Goal: Information Seeking & Learning: Learn about a topic

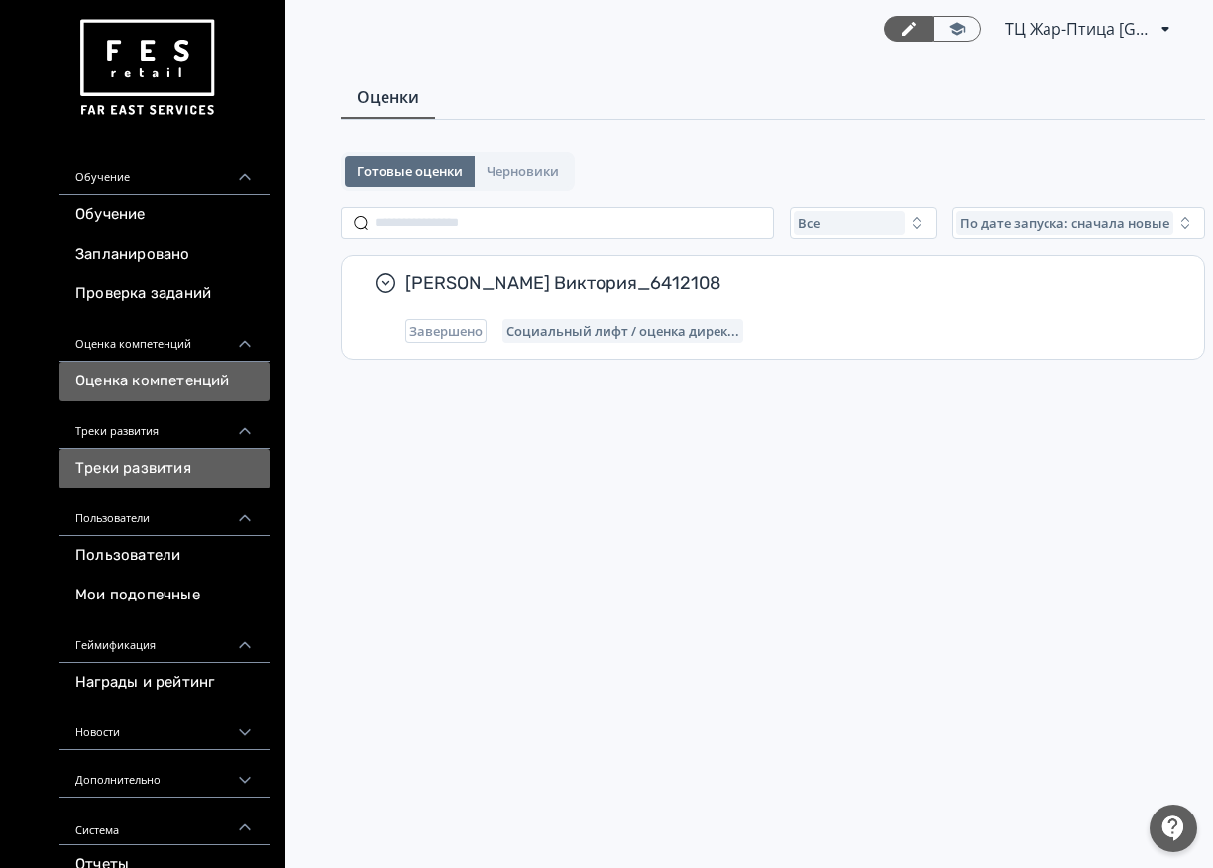
click at [172, 476] on link "Треки развития" at bounding box center [164, 469] width 210 height 40
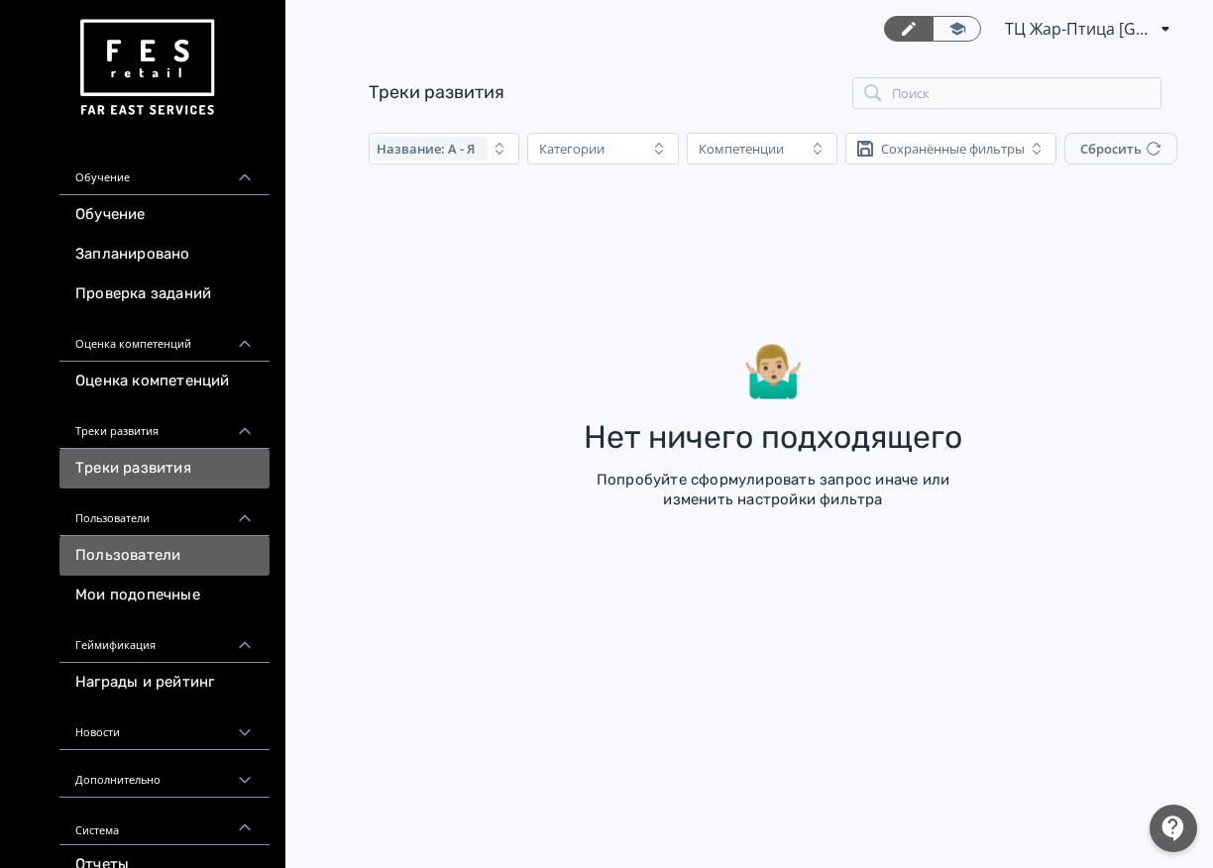
click at [167, 546] on link "Пользователи" at bounding box center [164, 556] width 210 height 40
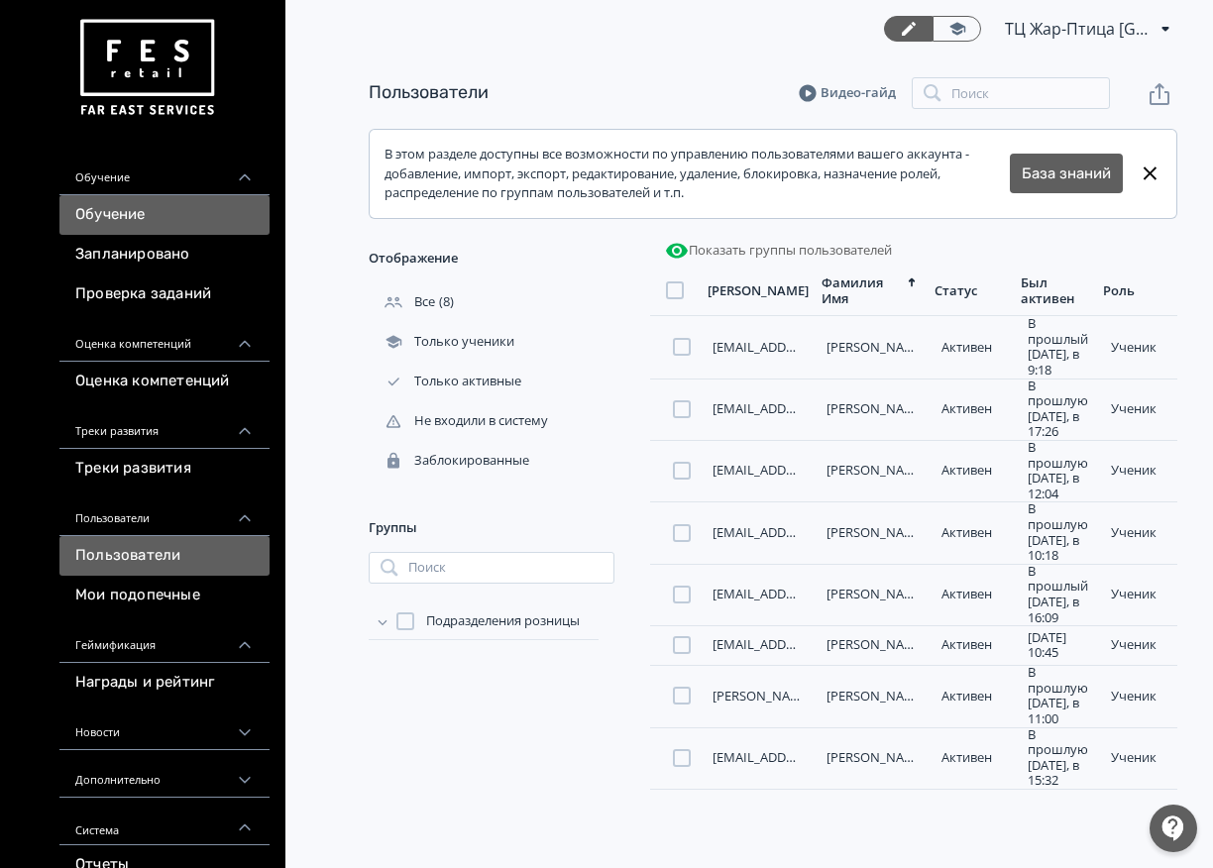
click at [123, 226] on link "Обучение" at bounding box center [164, 215] width 210 height 40
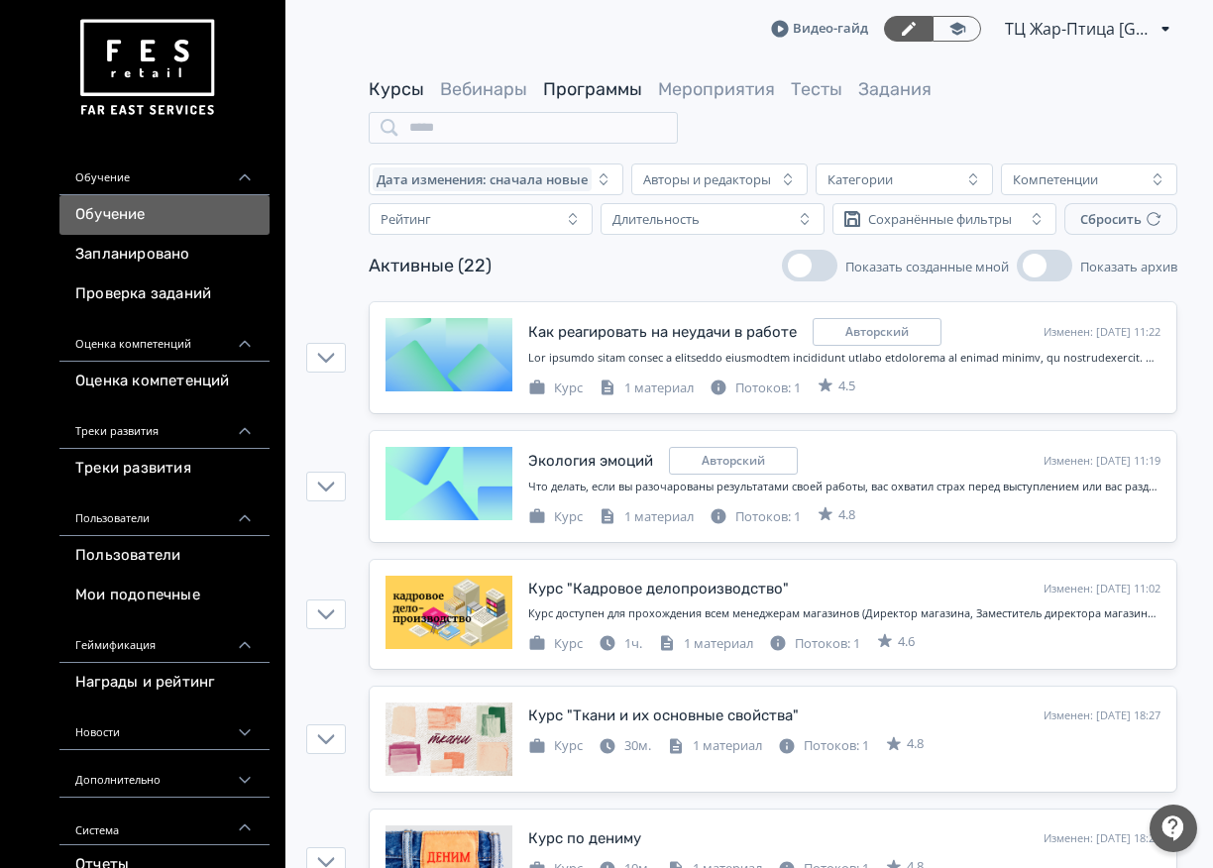
click at [564, 94] on link "Программы" at bounding box center [592, 89] width 99 height 22
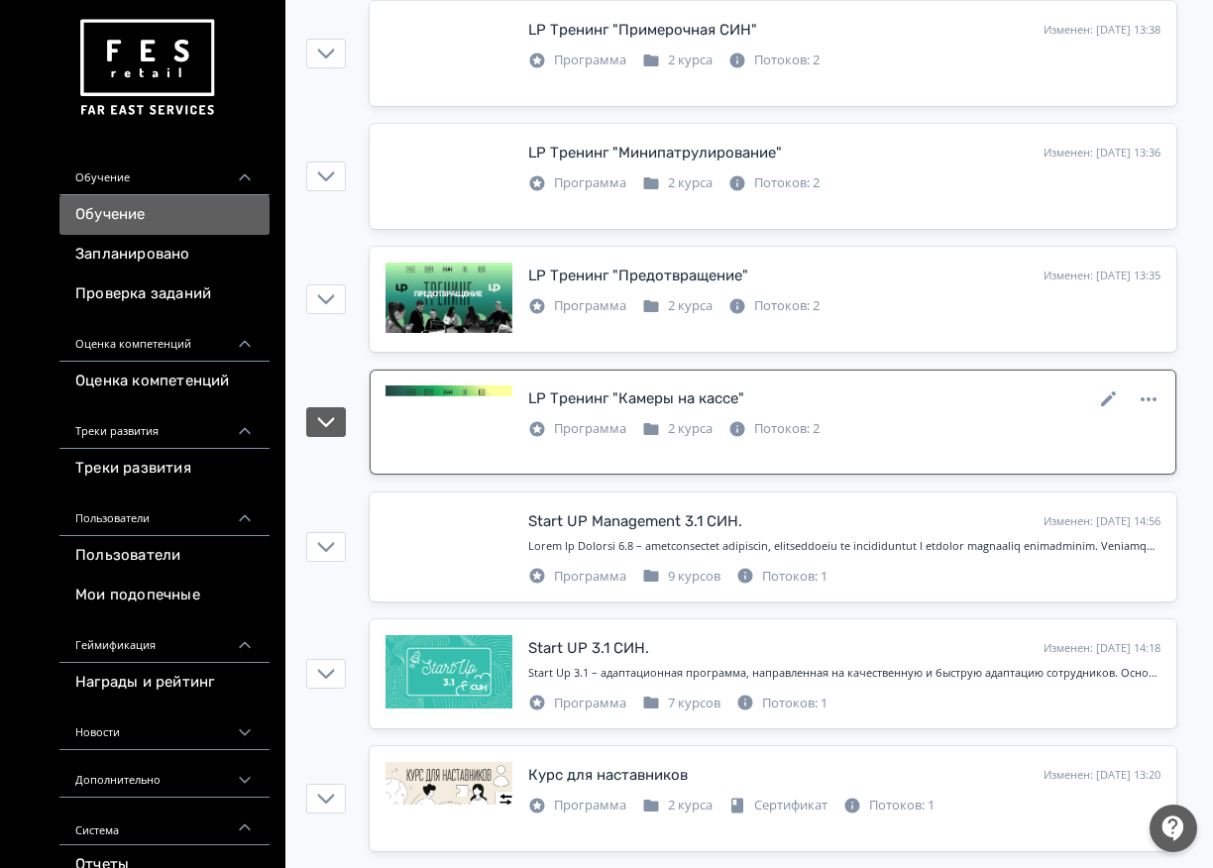
scroll to position [416, 0]
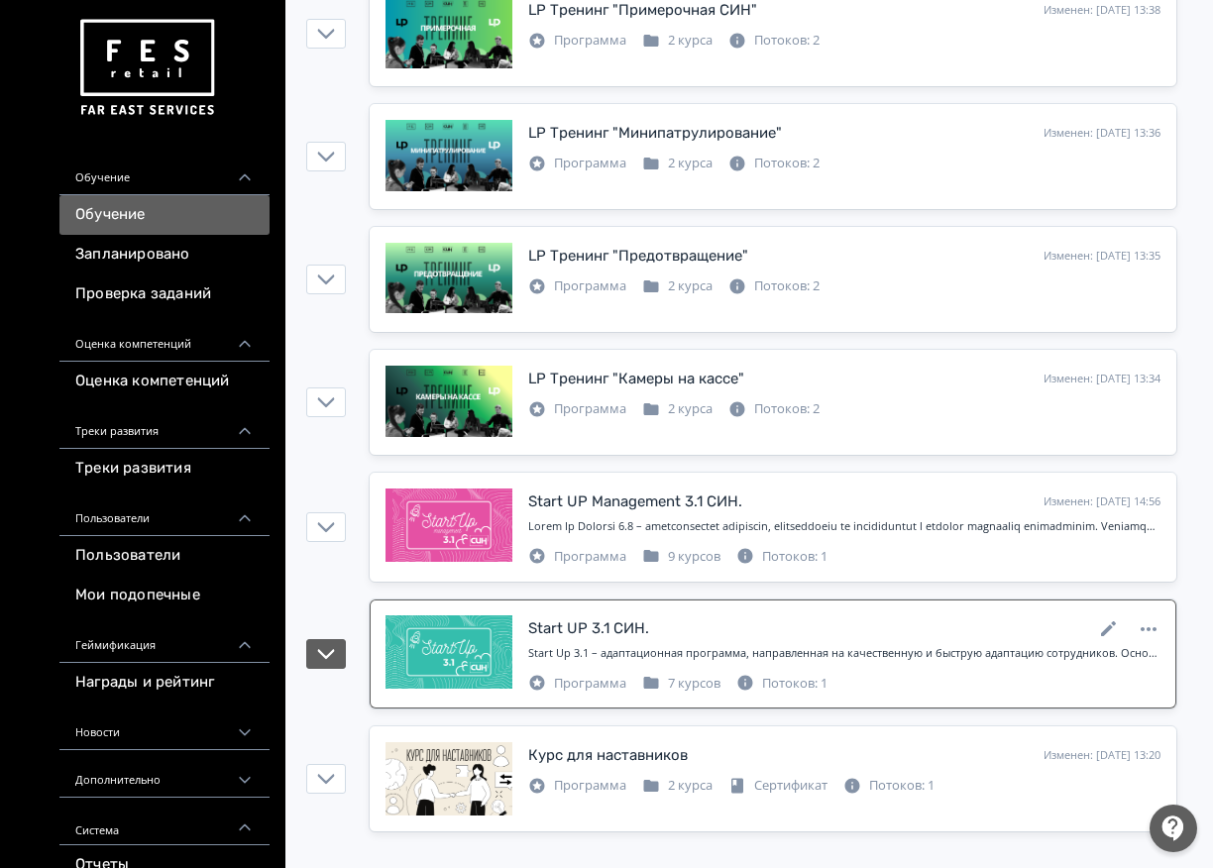
click at [722, 638] on div "Start UP 3.1 СИН. Изменен: [DATE] 14:18" at bounding box center [844, 629] width 632 height 26
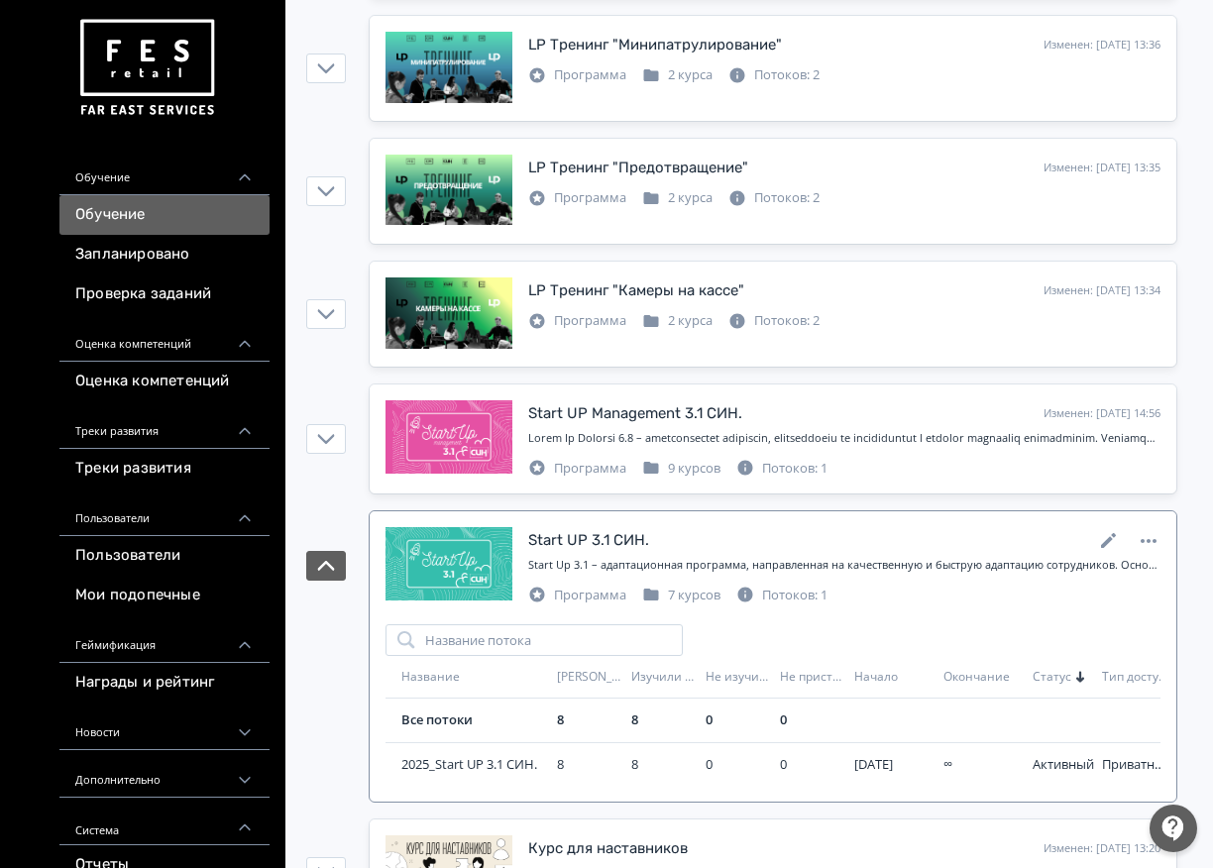
scroll to position [598, 0]
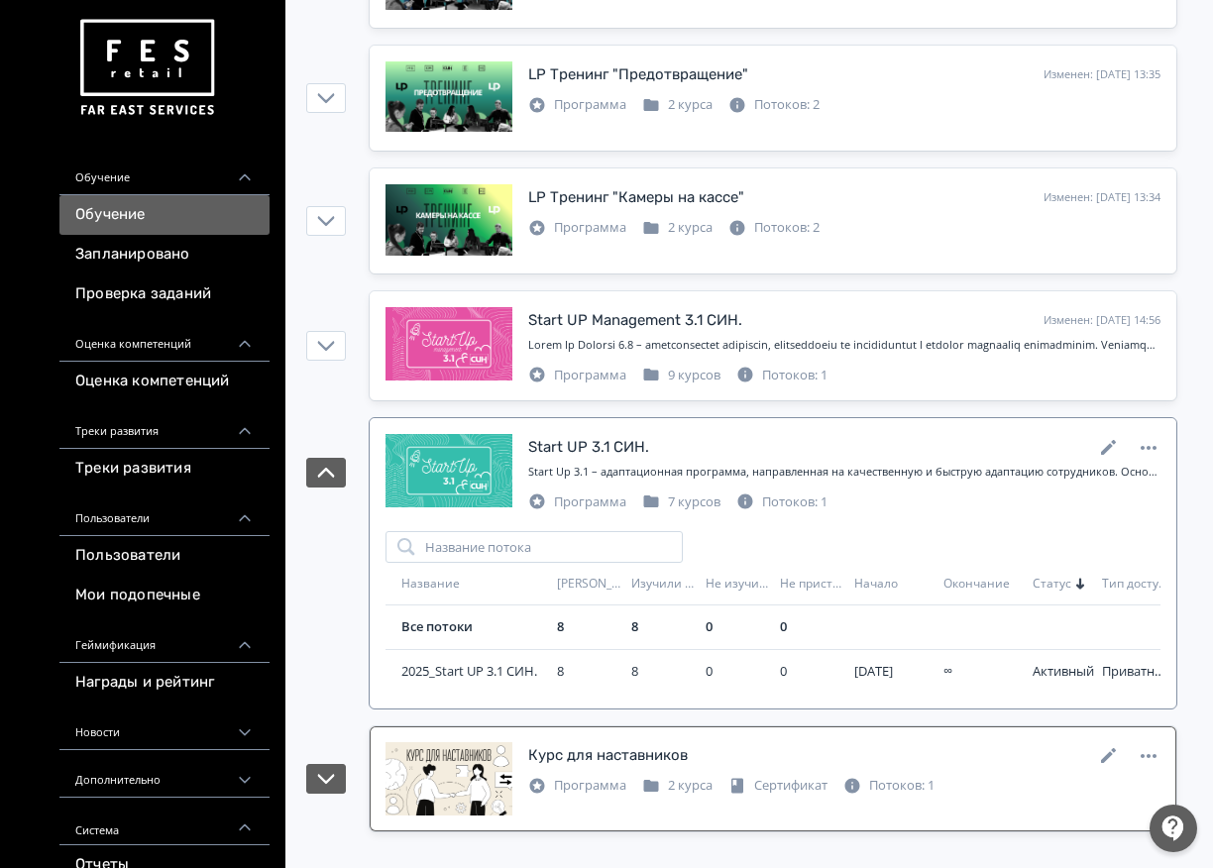
click at [740, 752] on div "Курс для наставников Изменен: [DATE] 13:20" at bounding box center [844, 755] width 632 height 26
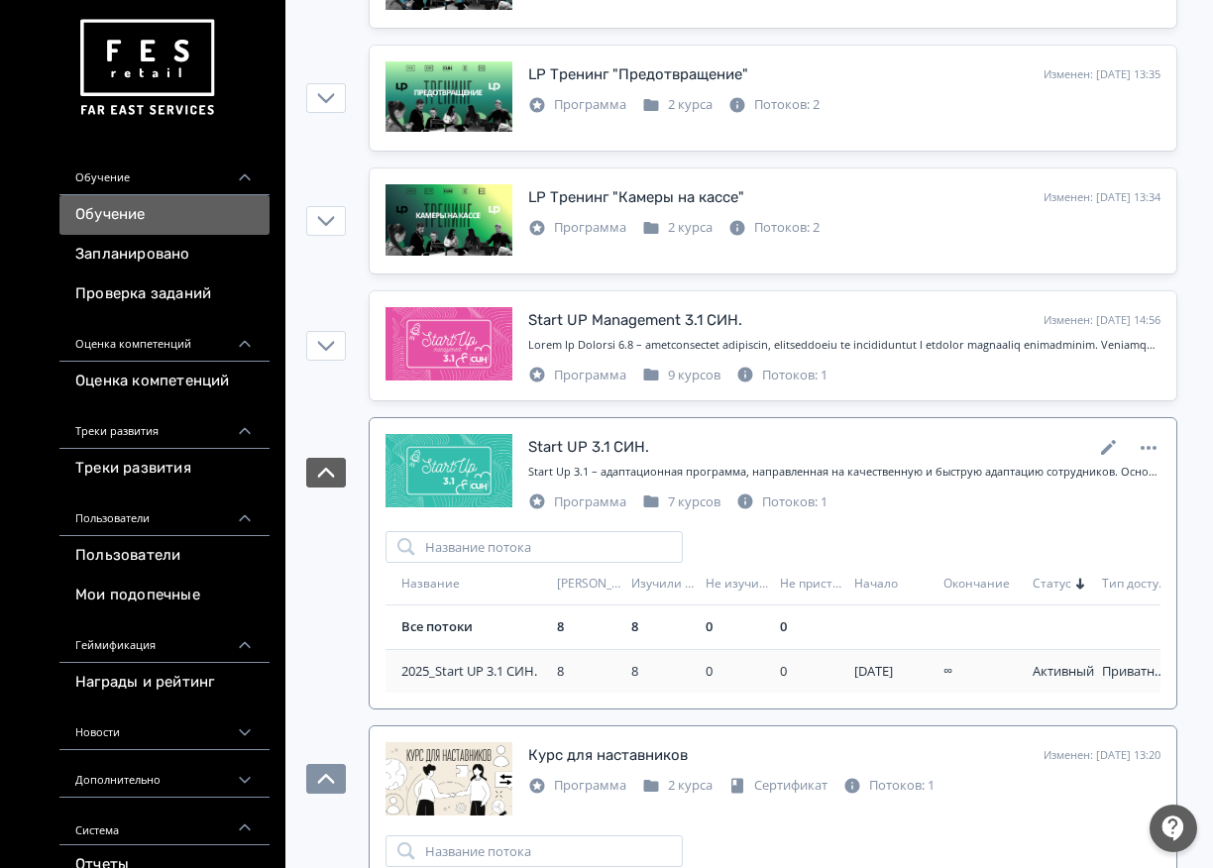
scroll to position [779, 0]
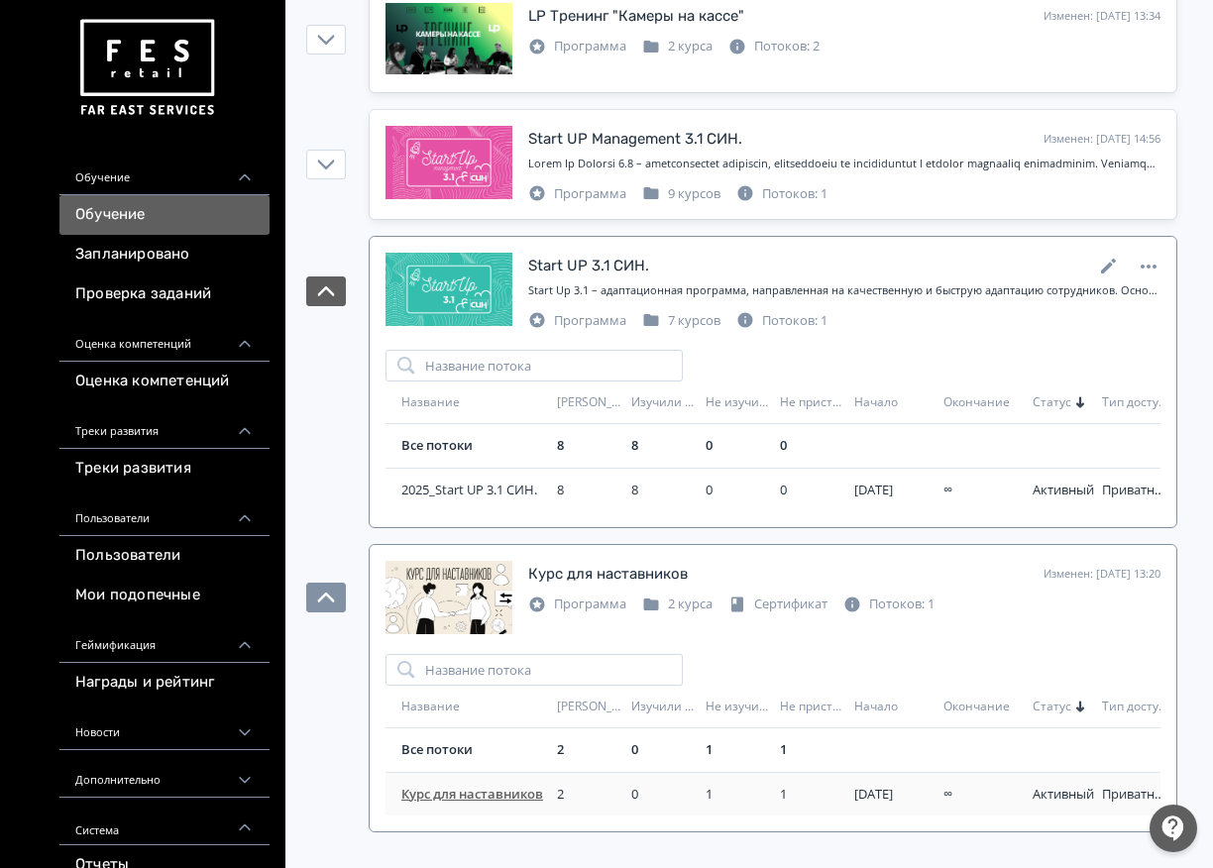
click at [494, 796] on span "Курс для наставников" at bounding box center [475, 795] width 148 height 20
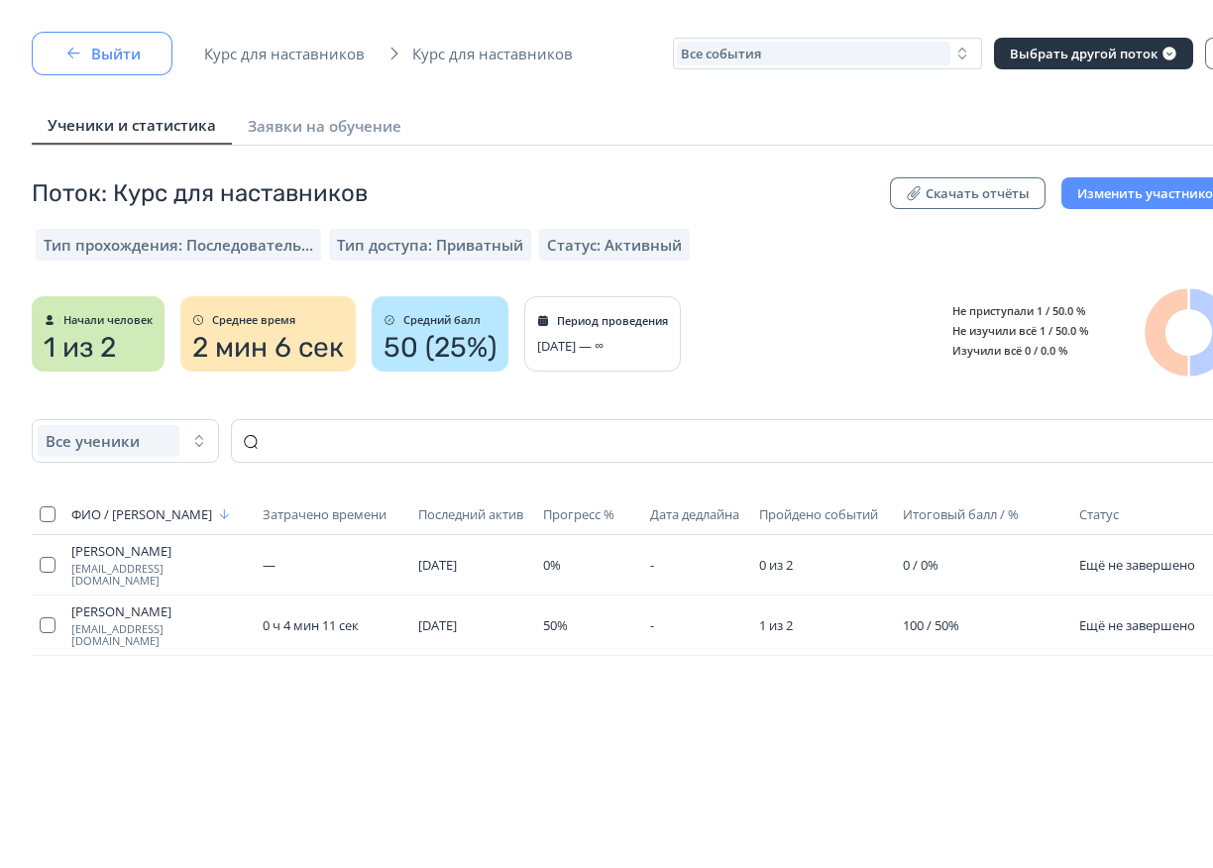
click at [103, 55] on button "Выйти" at bounding box center [102, 54] width 141 height 44
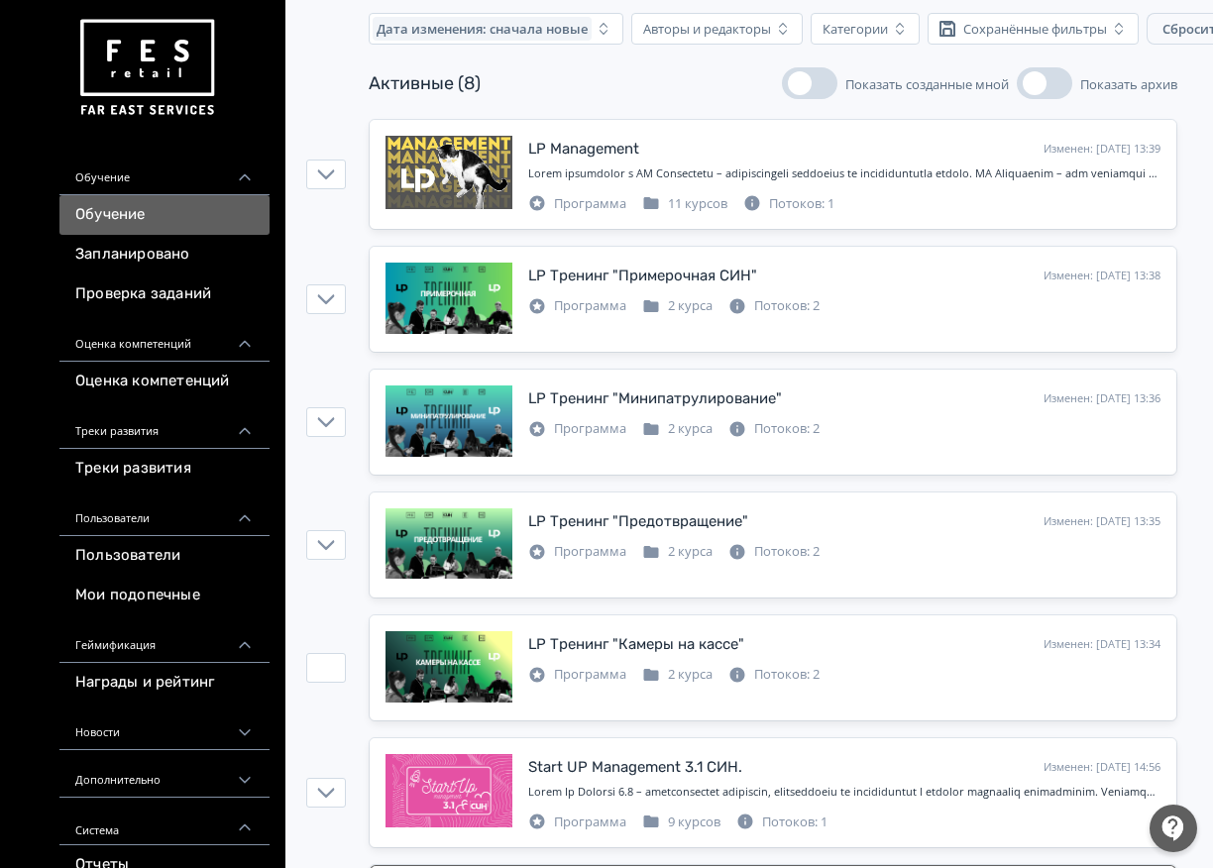
scroll to position [416, 0]
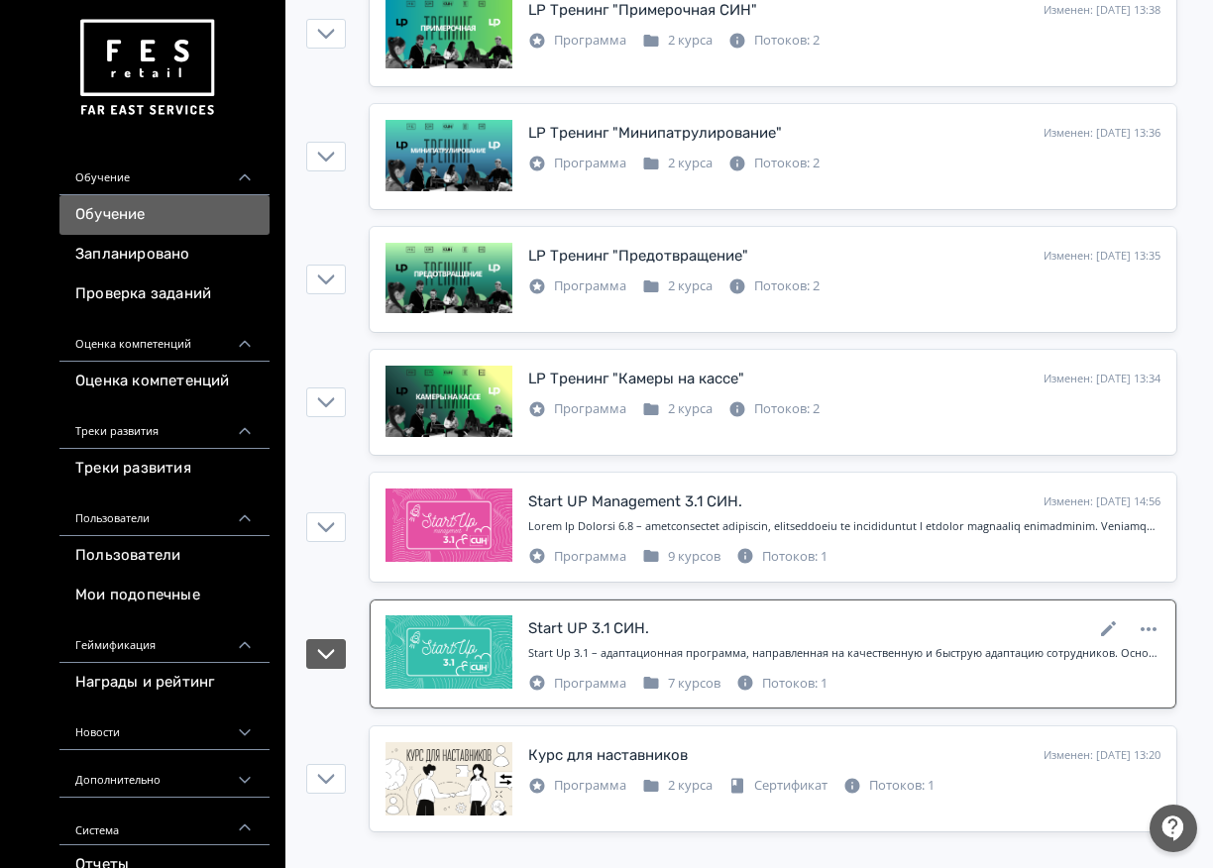
click at [614, 675] on div "Программа" at bounding box center [577, 684] width 98 height 20
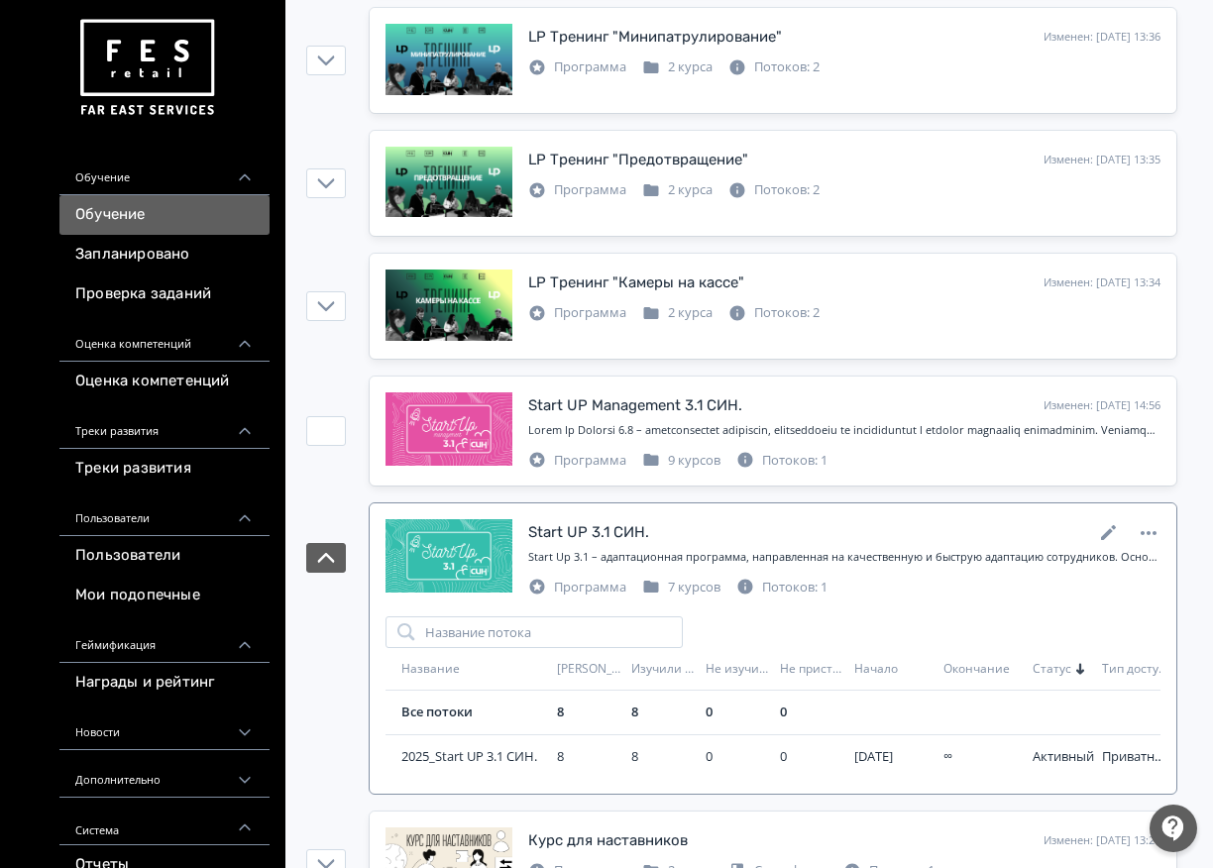
scroll to position [598, 0]
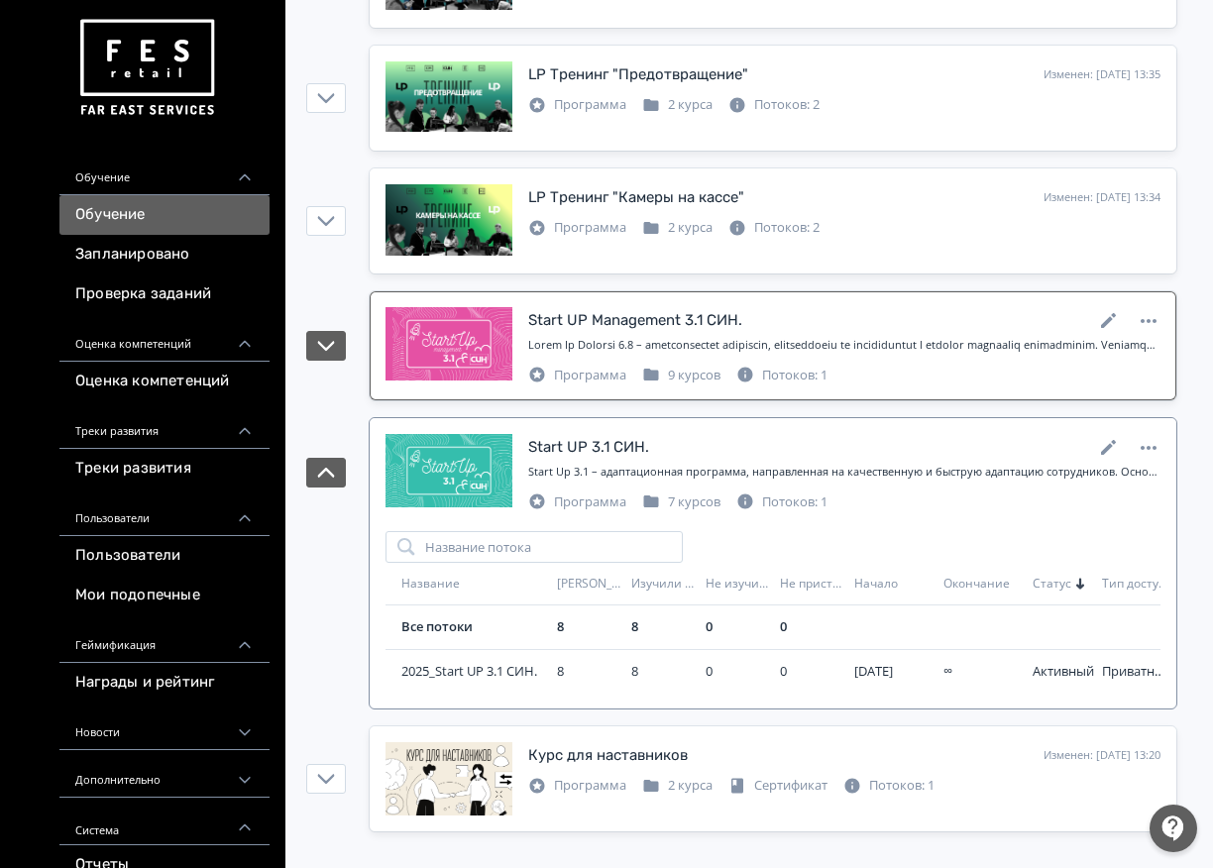
click at [674, 392] on link "Start UP Management 3.1 СИН. Изменен: [DATE] 14:56 Программа 9 курсов Потоков: 1" at bounding box center [773, 345] width 807 height 109
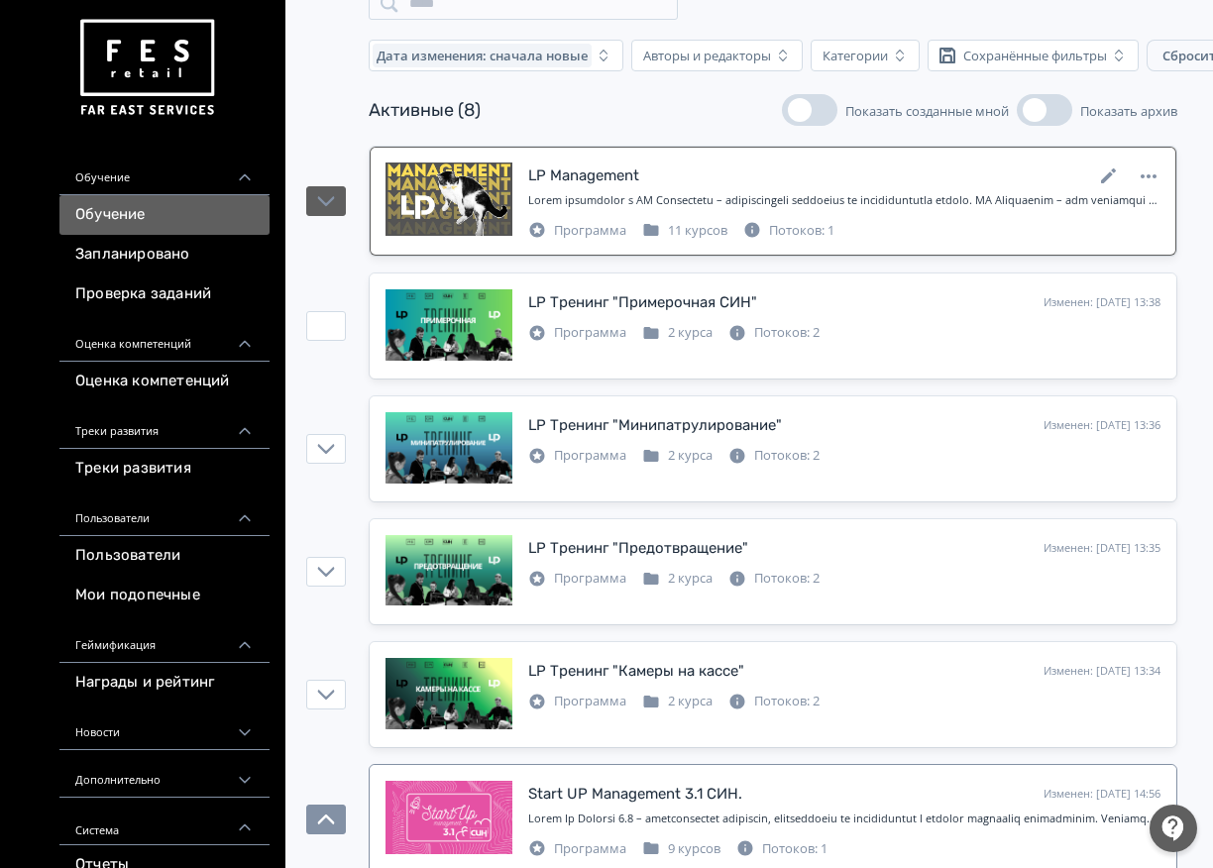
scroll to position [3, 0]
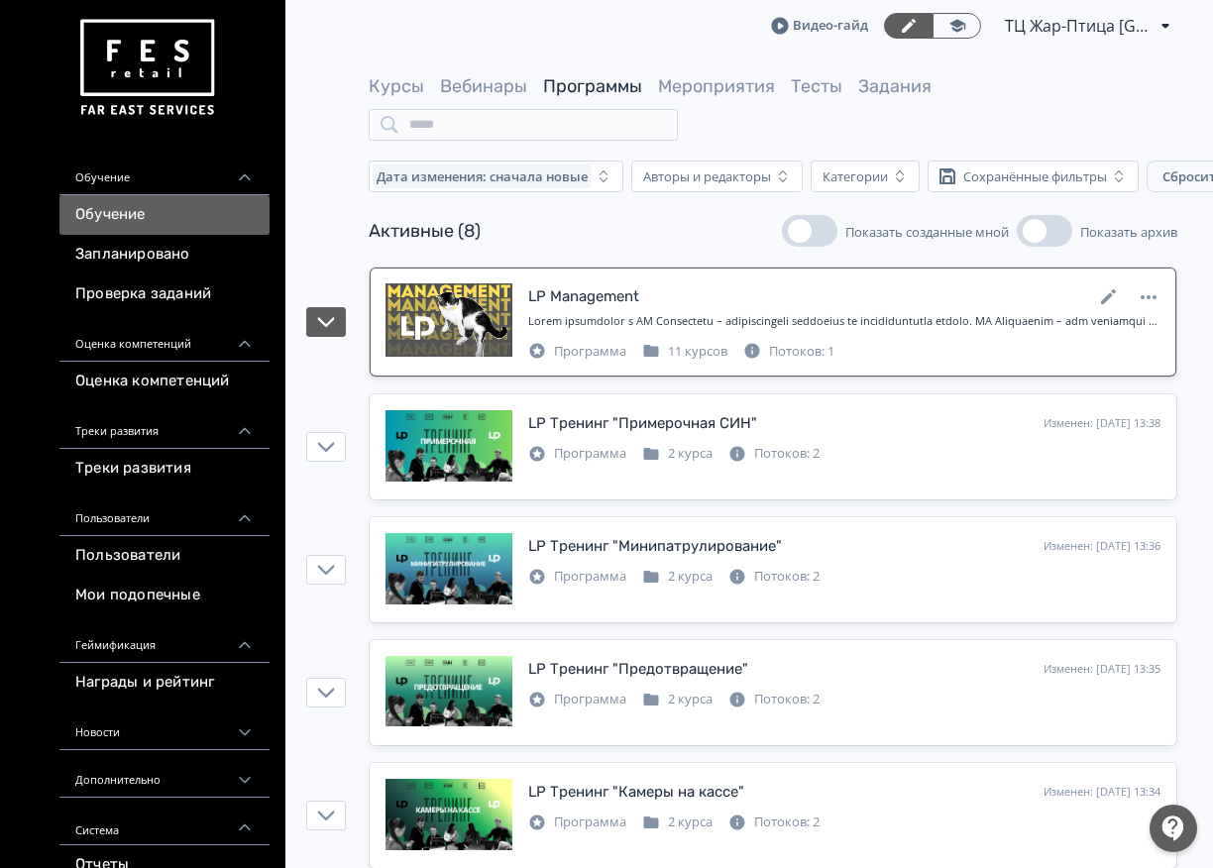
click at [644, 294] on div "LP Management Изменен: [DATE] 13:39" at bounding box center [844, 296] width 632 height 26
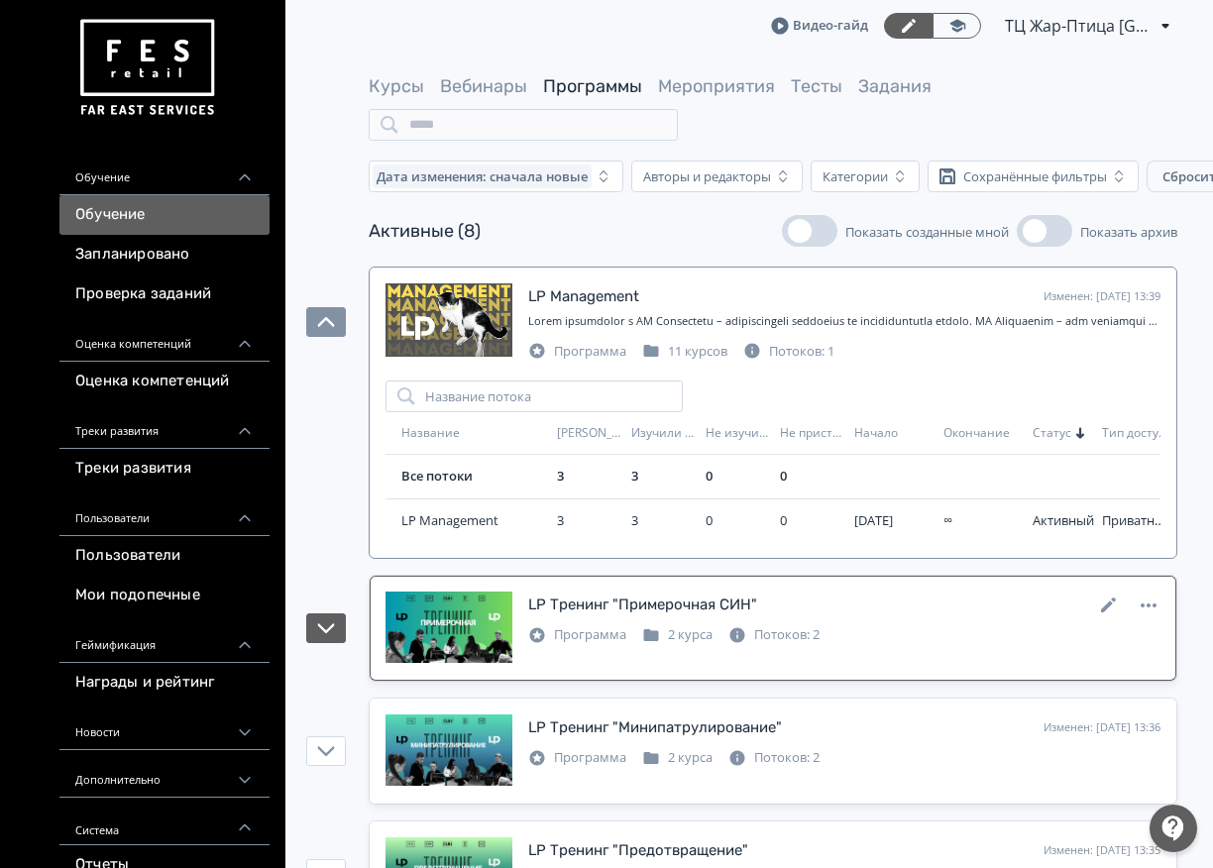
click at [769, 672] on link "LP Тренинг "Примерочная СИН" Изменен: [DATE] 13:38 Программа 2 курса Потоков: 2" at bounding box center [773, 628] width 807 height 105
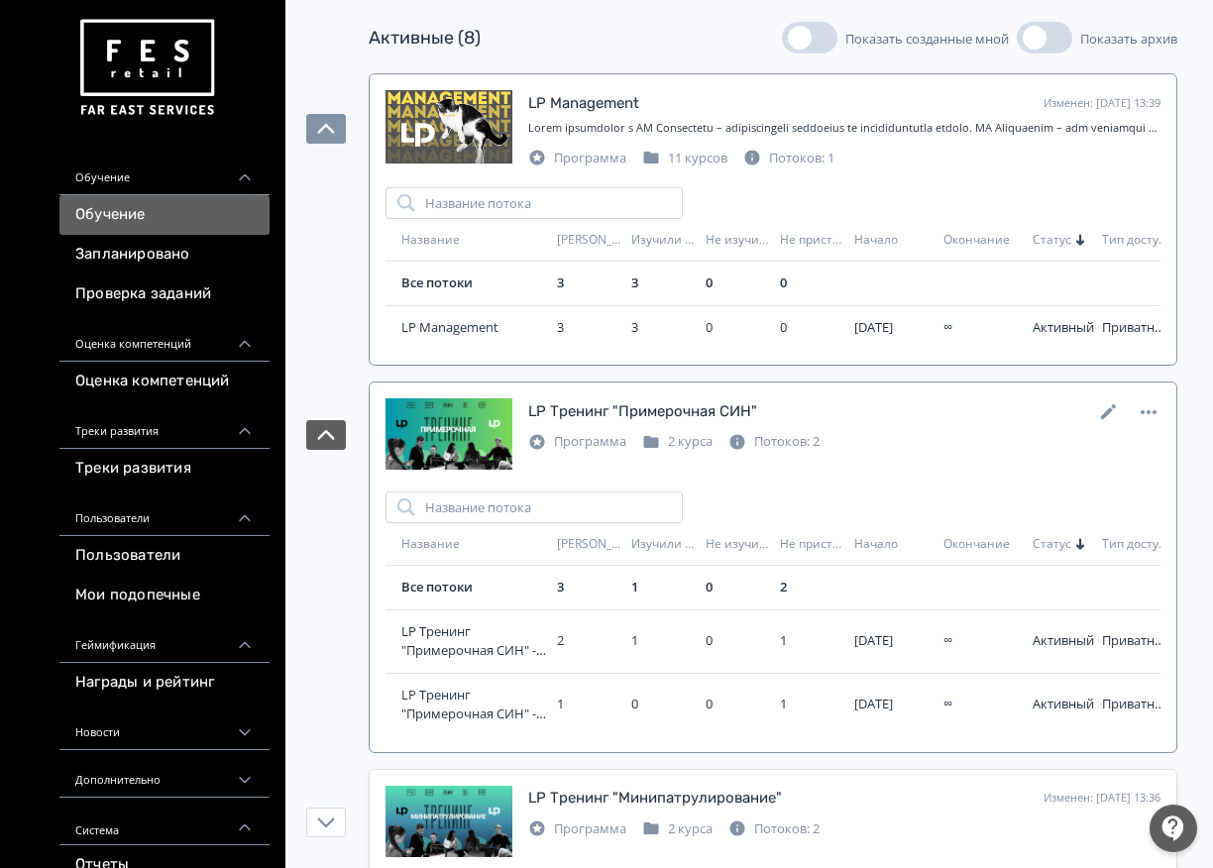
scroll to position [300, 0]
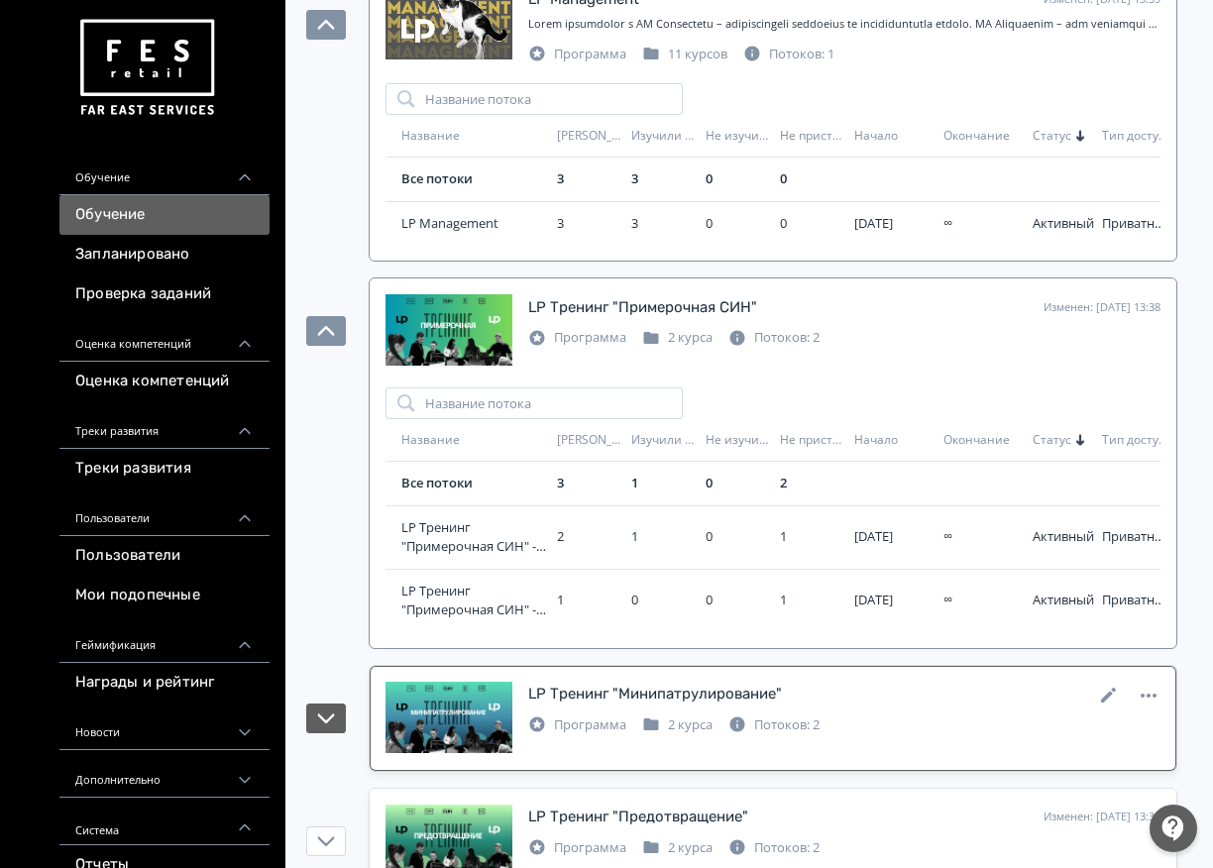
click at [829, 703] on div "LP Тренинг "Минипатрулирование" Изменен: [DATE] 13:36" at bounding box center [844, 695] width 632 height 26
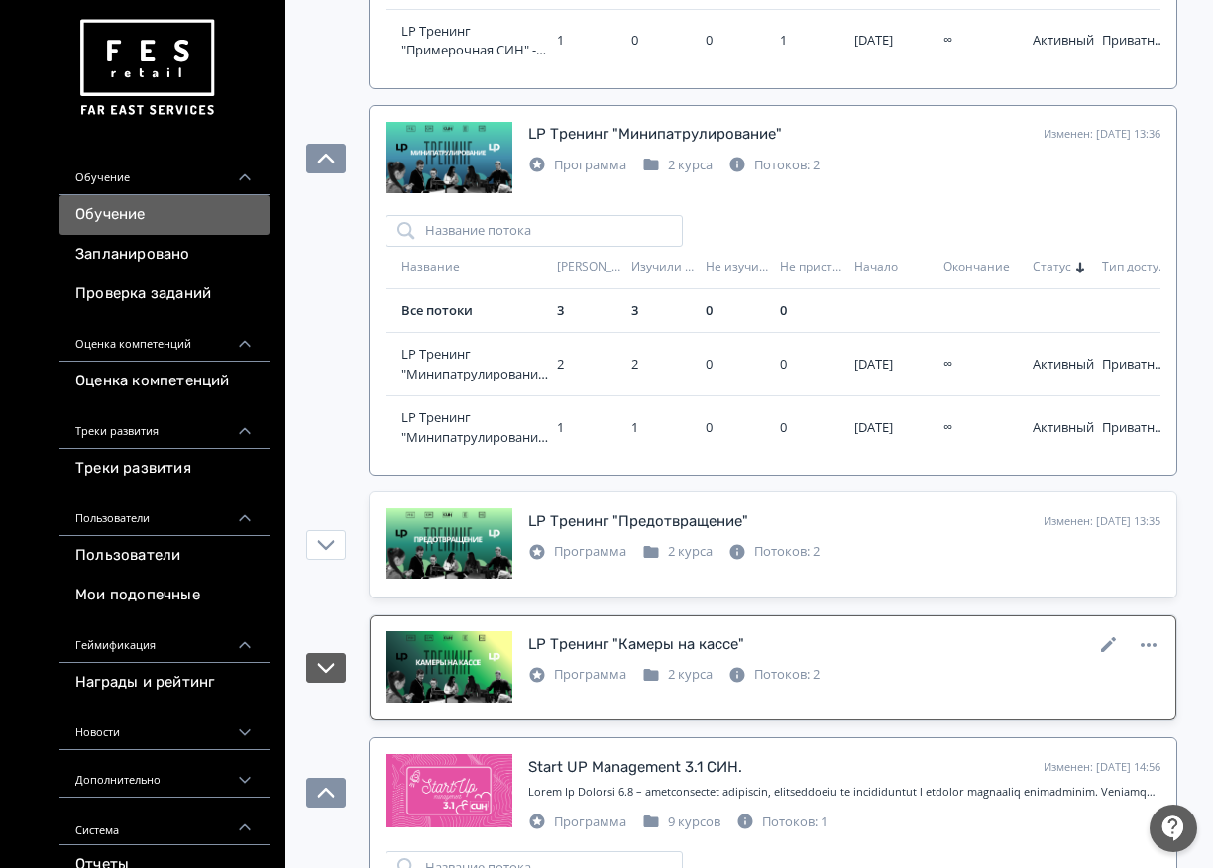
scroll to position [1093, 0]
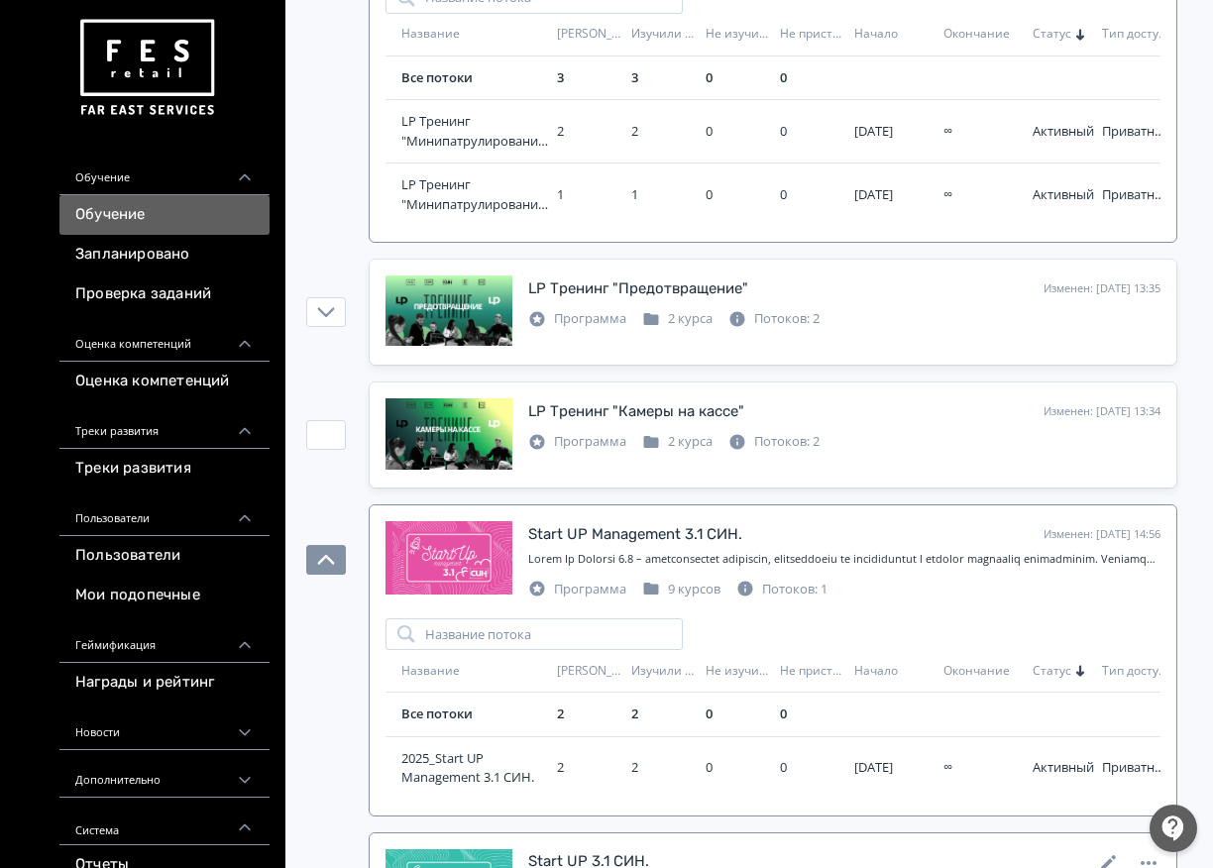
click at [732, 489] on div "LP Management Изменен: [DATE] 13:39 Программа 11 курсов Потоков: 1 Название пот…" at bounding box center [773, 219] width 809 height 2087
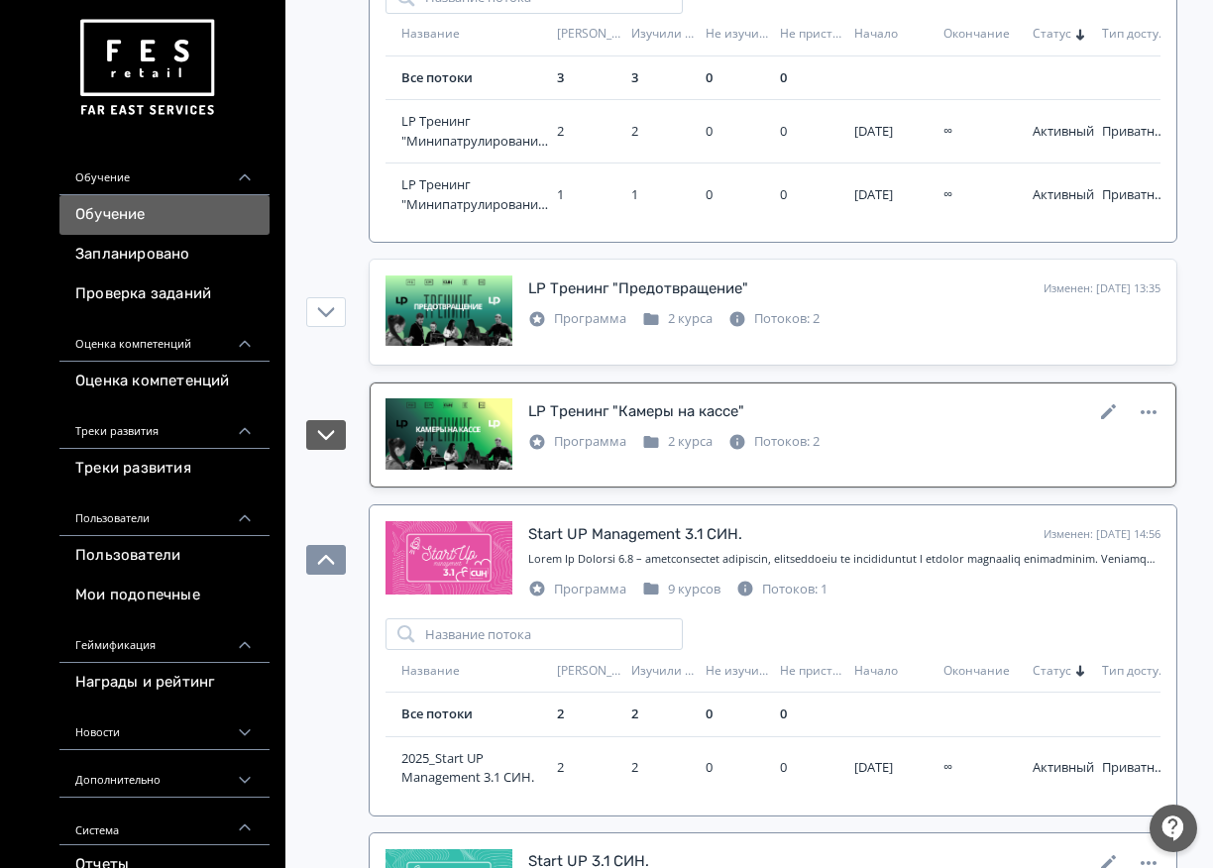
click at [742, 473] on link "LP Тренинг "Камеры на кассе" Изменен: [DATE] 13:34 Программа 2 курса Потоков: 2" at bounding box center [773, 435] width 807 height 105
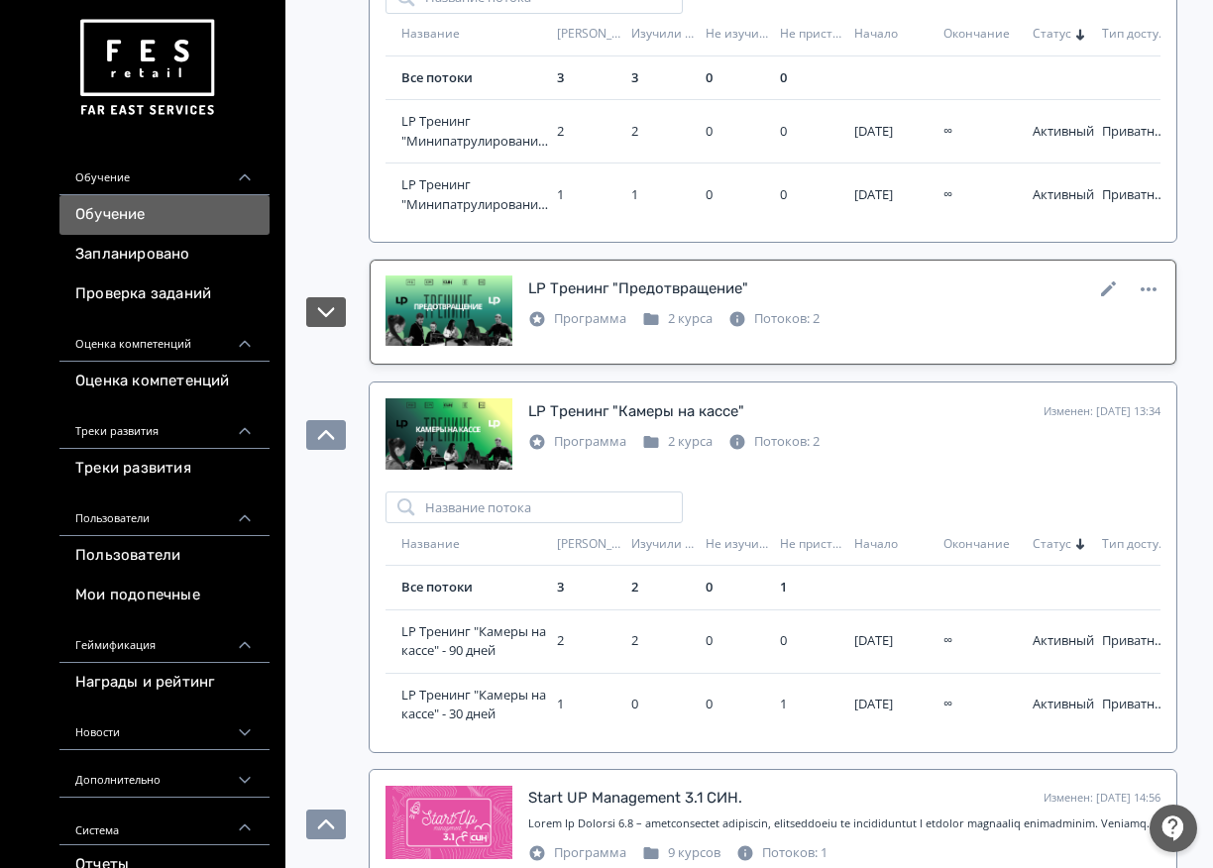
click at [793, 353] on link "LP Тренинг "Предотвращение" Изменен: [DATE] 13:35 Программа 2 курса Потоков: 2" at bounding box center [773, 312] width 807 height 105
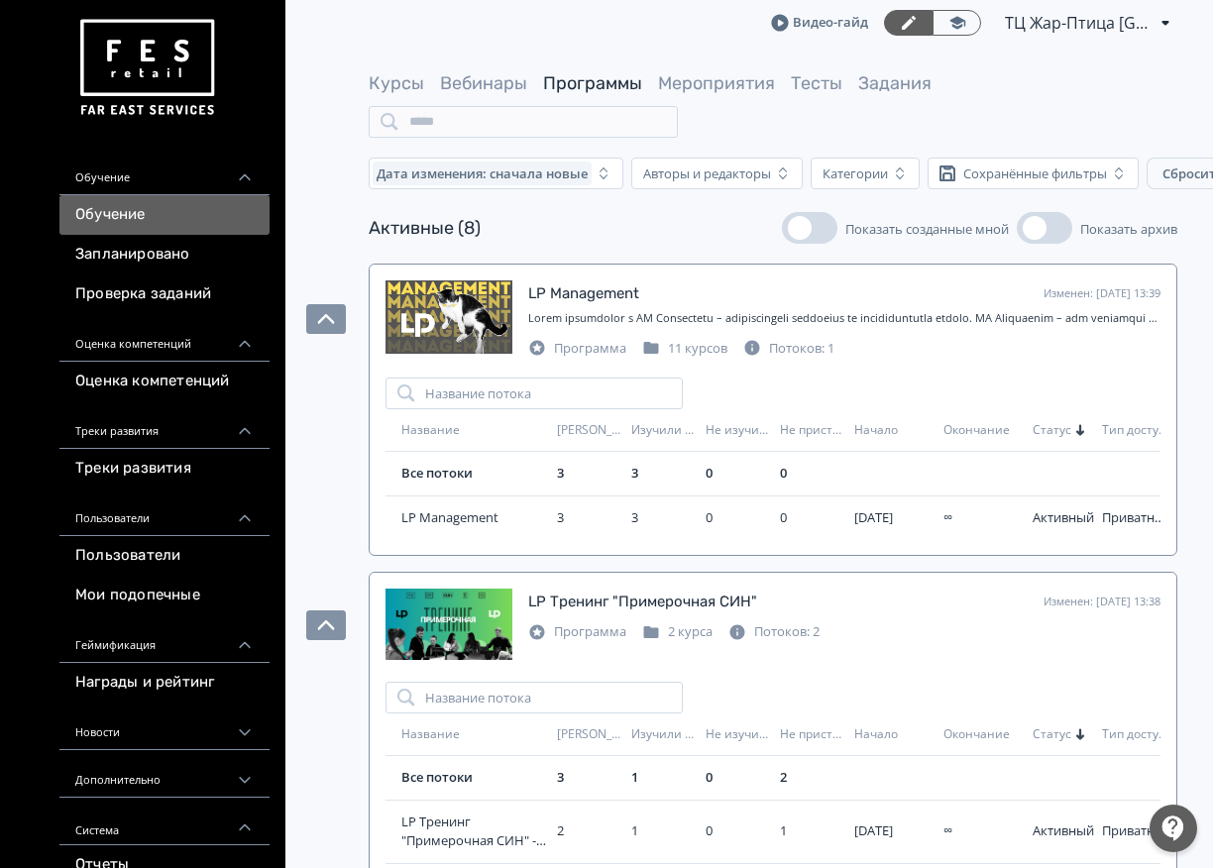
scroll to position [0, 0]
